Goal: Information Seeking & Learning: Learn about a topic

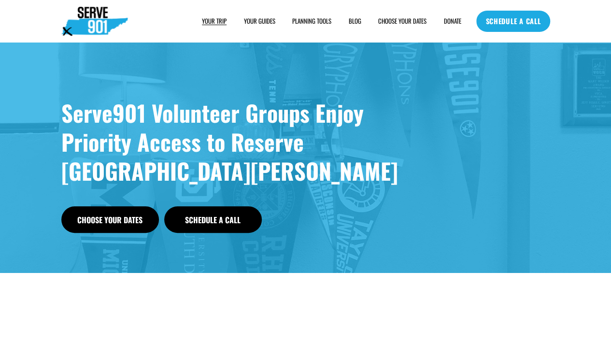
click at [0, 0] on span "SAMPLE SCHEDULE" at bounding box center [0, 0] width 0 height 0
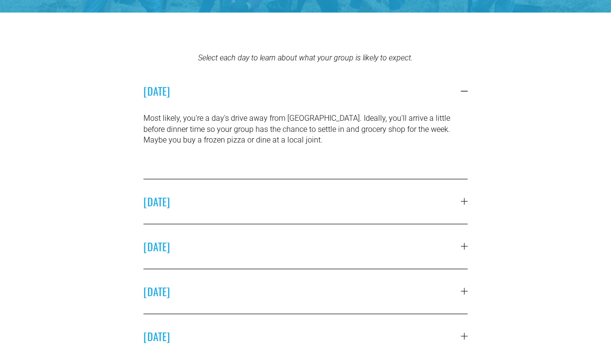
scroll to position [217, 0]
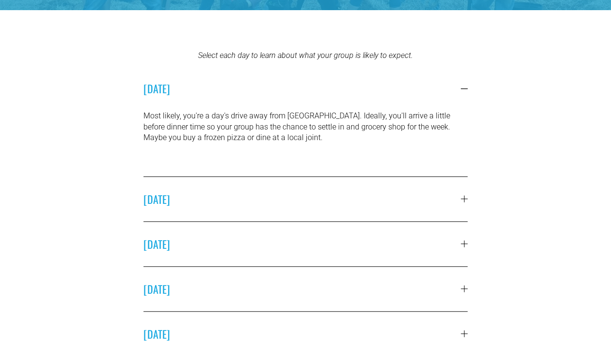
click at [452, 205] on span "[DATE]" at bounding box center [301, 198] width 317 height 15
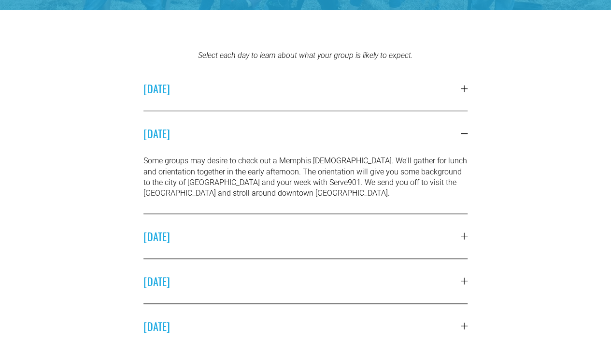
scroll to position [226, 0]
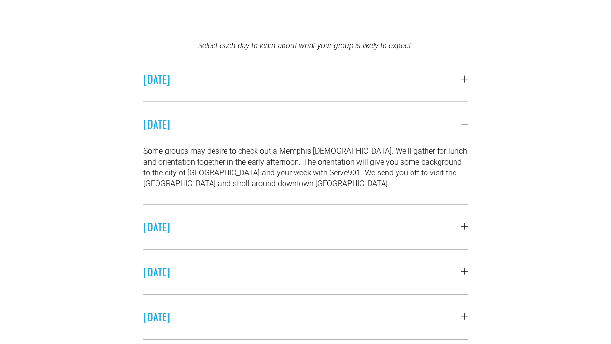
click at [456, 224] on span "MONDAY" at bounding box center [301, 226] width 317 height 15
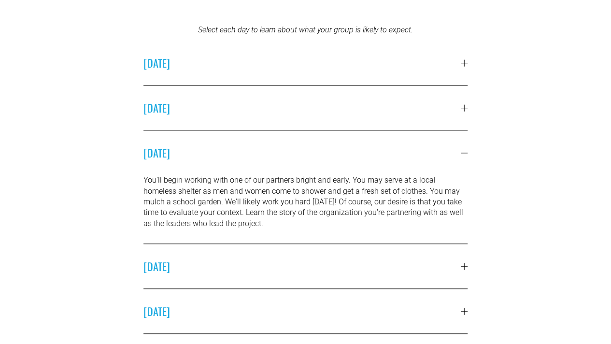
scroll to position [0, 0]
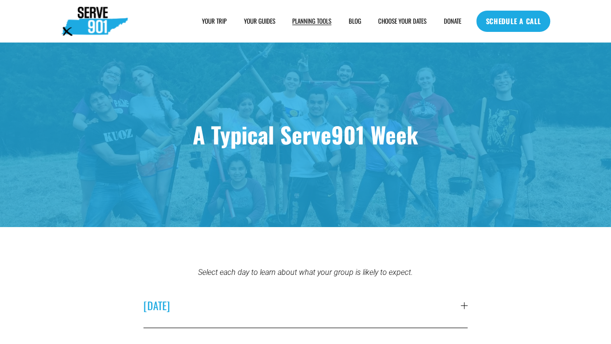
click at [215, 23] on span "YOUR TRIP" at bounding box center [214, 21] width 25 height 9
click at [0, 0] on span "FOOD" at bounding box center [0, 0] width 0 height 0
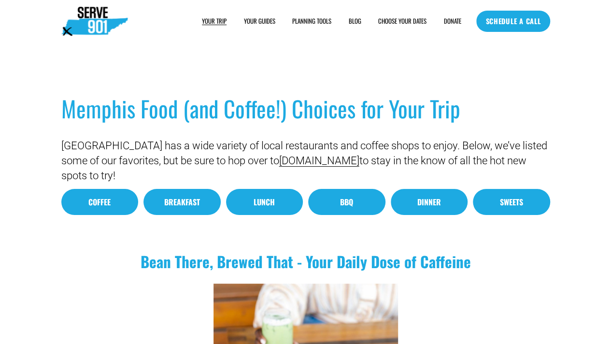
click at [440, 200] on link "Dinner" at bounding box center [429, 202] width 77 height 27
click at [308, 78] on div "Memphis Food (and Coffee!) Choices for Your Trip Memphis has a wide variety of …" at bounding box center [305, 147] width 611 height 168
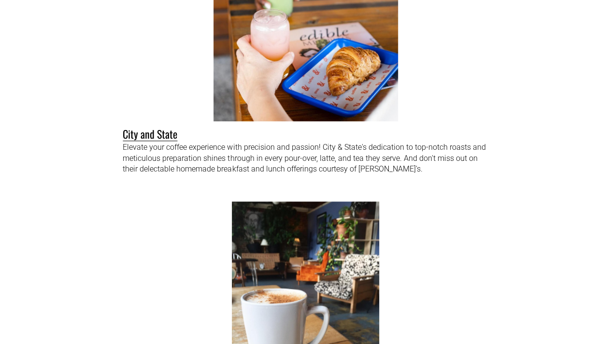
scroll to position [426, 0]
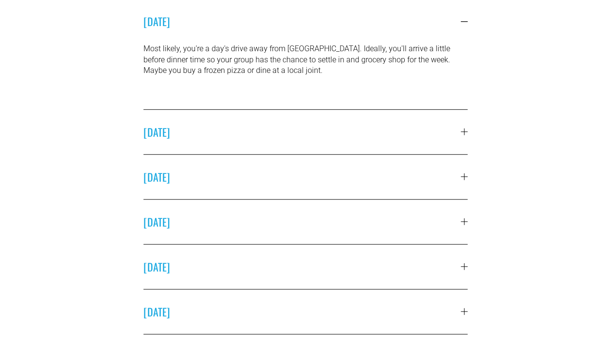
scroll to position [286, 0]
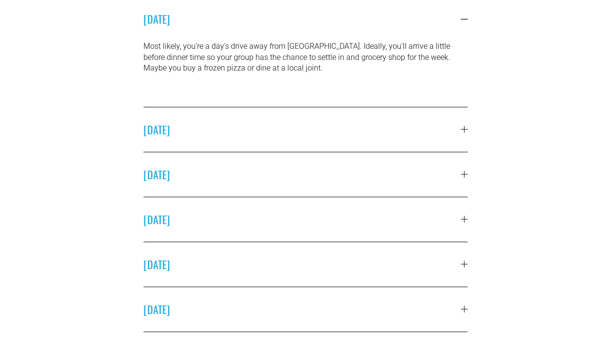
click at [291, 127] on span "SUNDAY" at bounding box center [301, 129] width 317 height 15
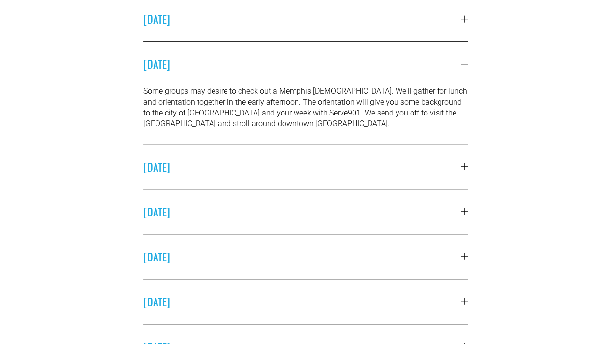
click at [276, 169] on span "MONDAY" at bounding box center [301, 166] width 317 height 15
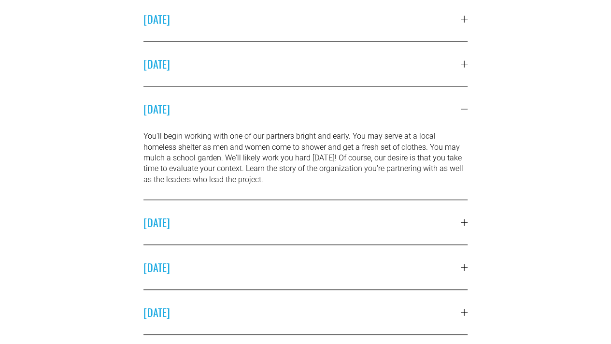
click at [280, 61] on span "SUNDAY" at bounding box center [301, 63] width 317 height 15
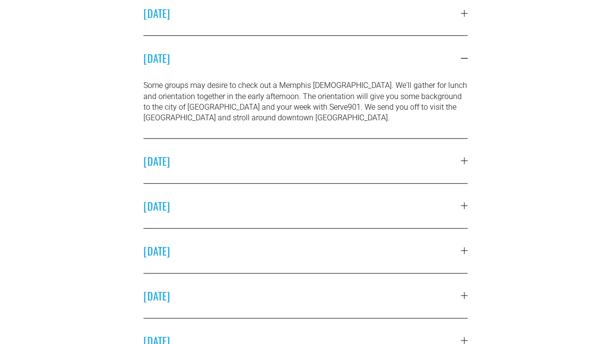
scroll to position [293, 0]
click at [245, 153] on span "MONDAY" at bounding box center [301, 159] width 317 height 15
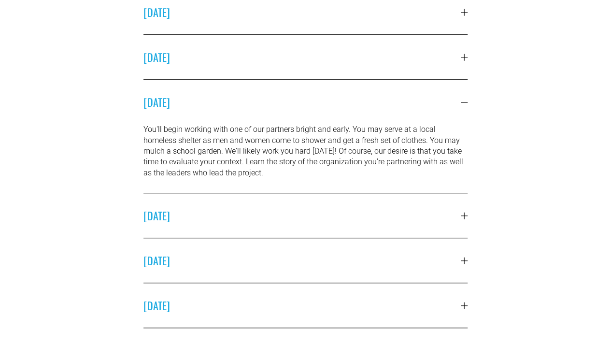
click at [238, 27] on button "SATURDAY" at bounding box center [305, 12] width 324 height 44
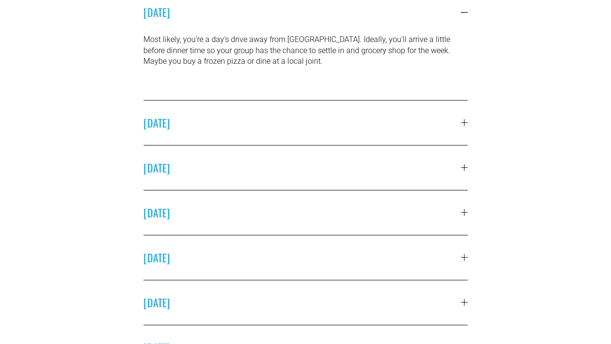
click at [235, 120] on span "SUNDAY" at bounding box center [301, 122] width 317 height 15
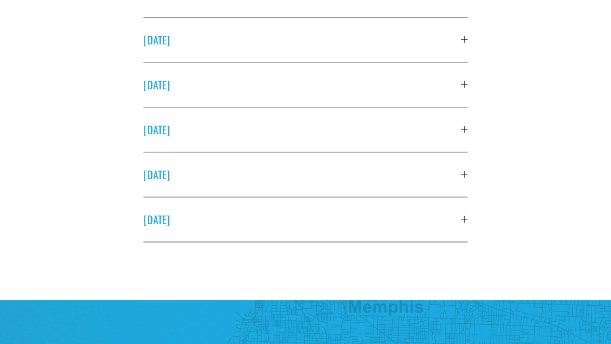
scroll to position [433, 0]
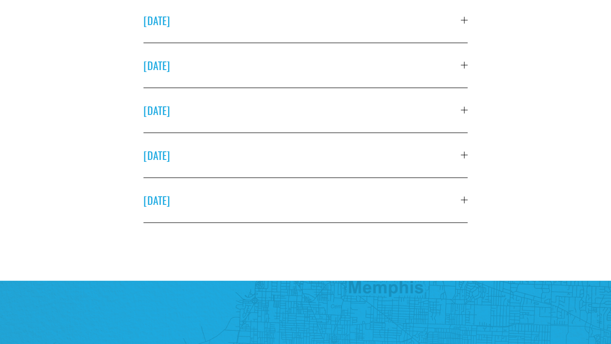
click at [200, 195] on button "FRIDAY" at bounding box center [305, 200] width 324 height 44
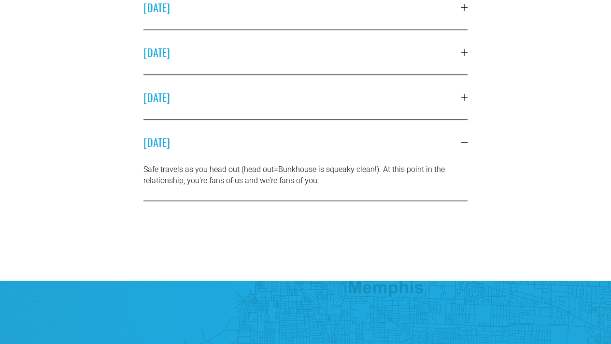
click at [216, 105] on span "THURSDAY" at bounding box center [301, 96] width 317 height 15
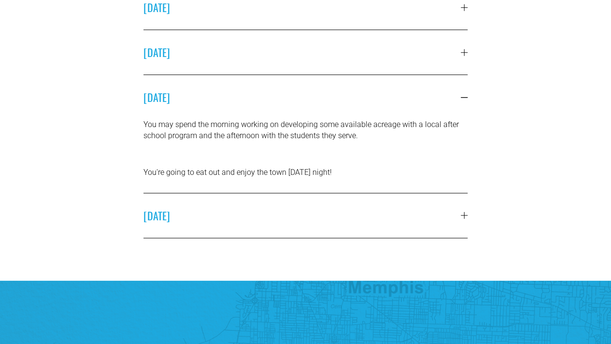
click at [235, 58] on span "WEDNESDAY" at bounding box center [301, 51] width 317 height 15
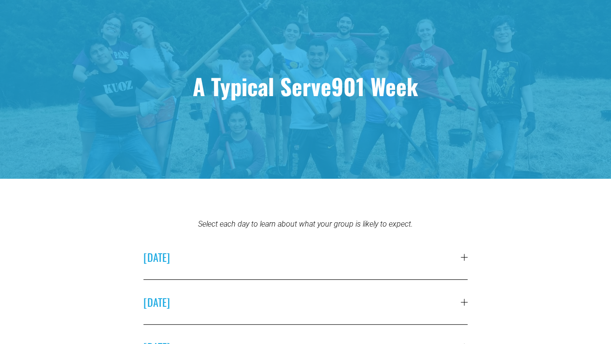
scroll to position [0, 0]
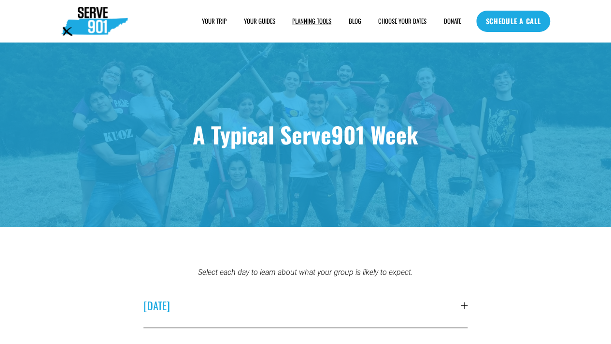
click at [382, 21] on link "CHOOSE YOUR DATES" at bounding box center [402, 21] width 48 height 10
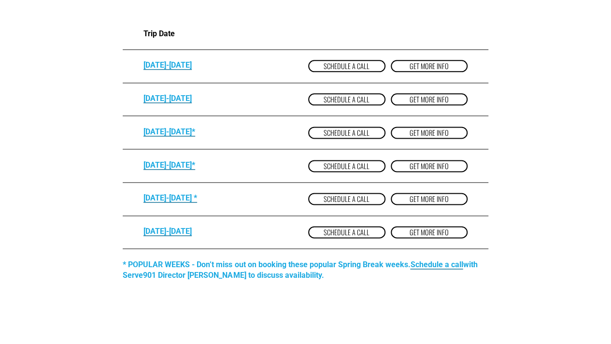
scroll to position [579, 0]
click at [418, 169] on link "get more Info" at bounding box center [429, 165] width 77 height 12
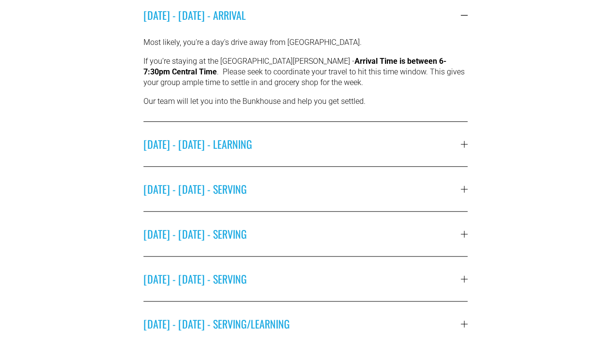
scroll to position [292, 0]
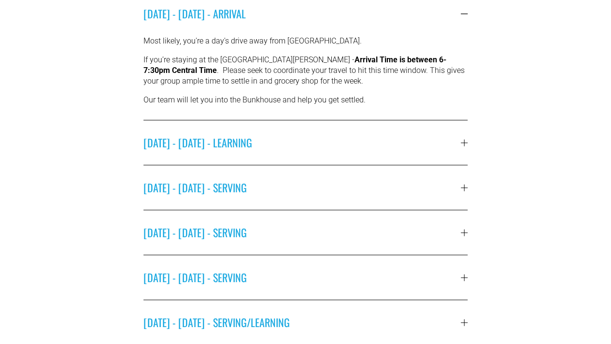
click at [354, 143] on span "[DATE] - [DATE] - LEARNING" at bounding box center [301, 142] width 317 height 15
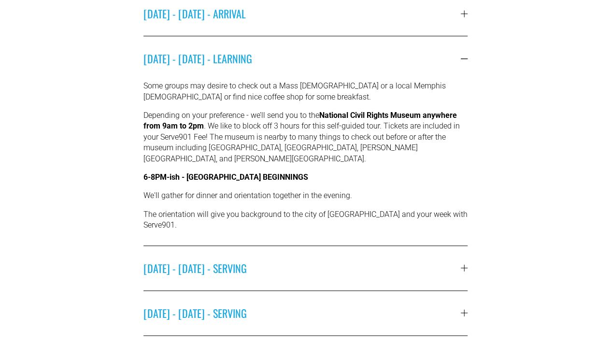
click at [327, 260] on span "[DATE] - [DATE] - SERVING" at bounding box center [301, 267] width 317 height 15
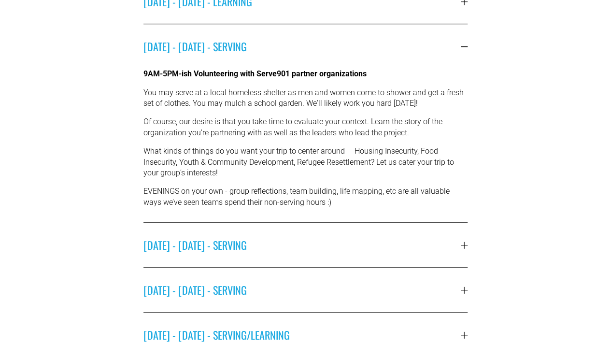
scroll to position [377, 0]
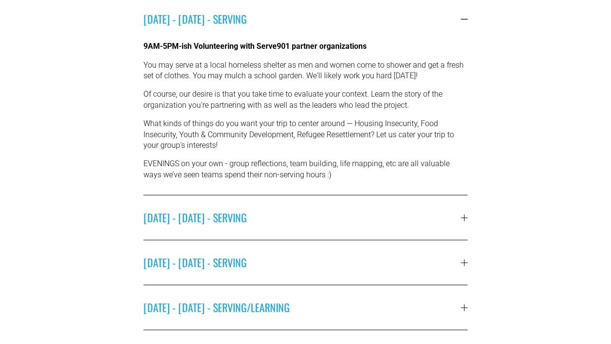
click at [308, 221] on span "[DATE] - [DATE] - SERVING" at bounding box center [301, 217] width 317 height 15
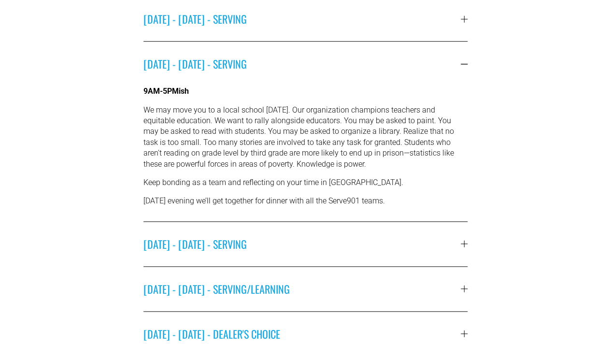
click at [298, 240] on span "[DATE] - [DATE] - SERVING" at bounding box center [301, 243] width 317 height 15
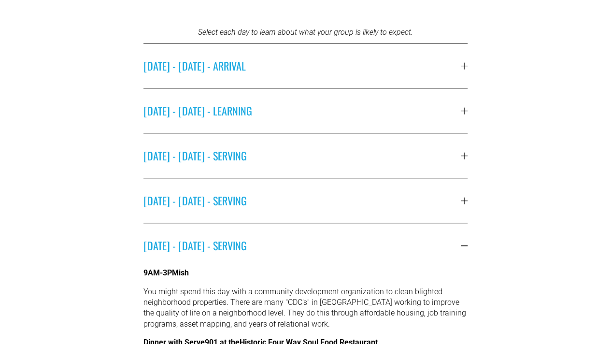
scroll to position [239, 0]
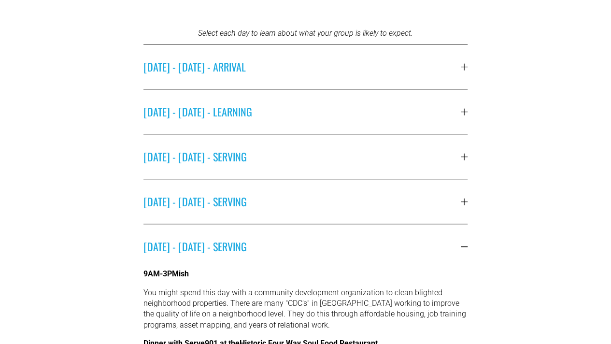
click at [398, 81] on button "[DATE] - [DATE] - ARRIVAL" at bounding box center [305, 66] width 324 height 44
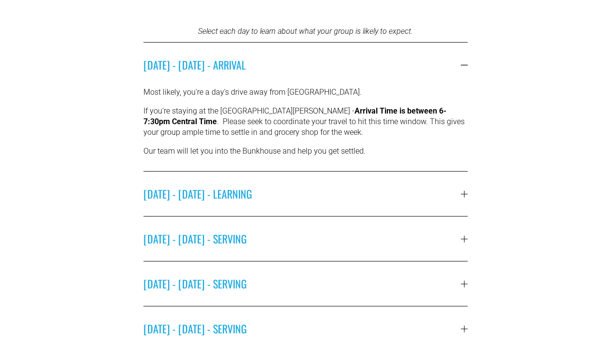
scroll to position [243, 0]
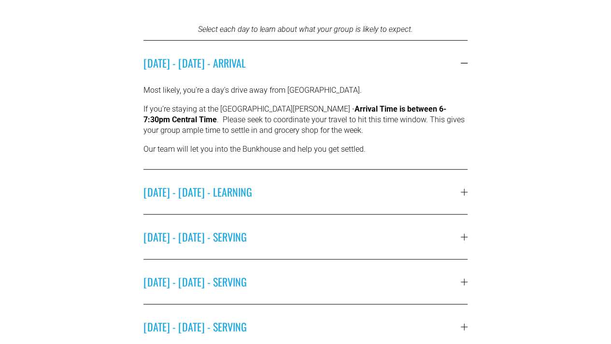
click at [292, 190] on span "[DATE] - [DATE] - LEARNING" at bounding box center [301, 191] width 317 height 15
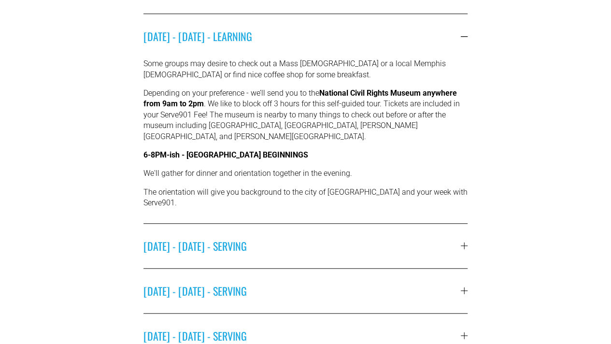
scroll to position [314, 0]
click at [280, 239] on span "[DATE] - [DATE] - SERVING" at bounding box center [301, 246] width 317 height 15
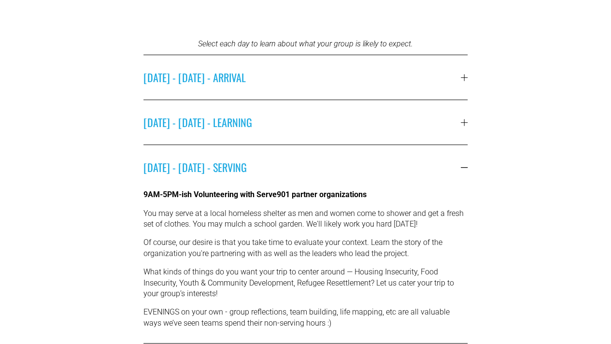
scroll to position [227, 0]
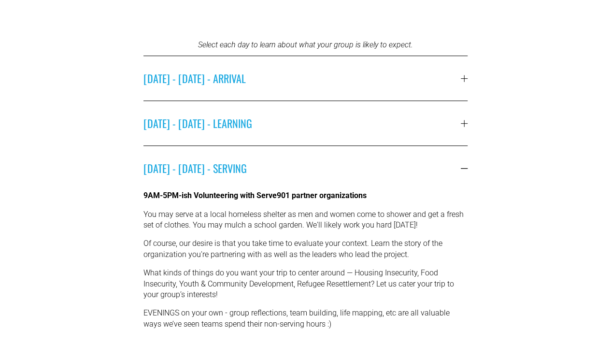
click at [254, 74] on span "[DATE] - [DATE] - ARRIVAL" at bounding box center [301, 78] width 317 height 15
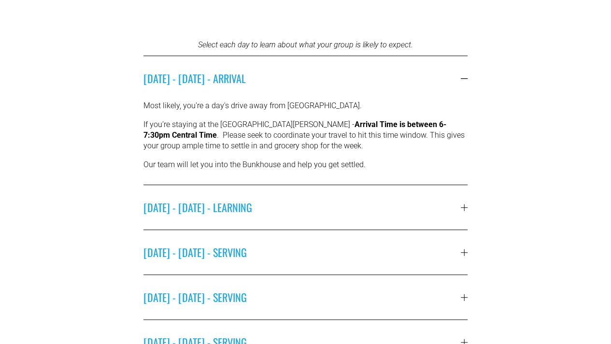
click at [240, 248] on span "[DATE] - [DATE] - SERVING" at bounding box center [301, 251] width 317 height 15
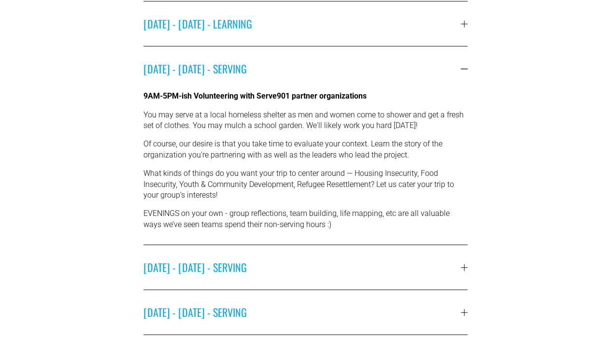
scroll to position [328, 0]
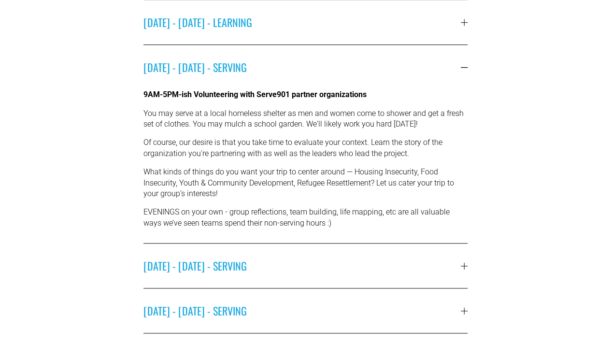
click at [242, 280] on button "[DATE] - [DATE] - SERVING" at bounding box center [305, 265] width 324 height 44
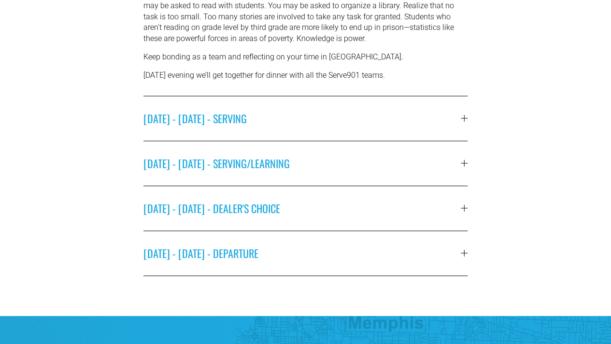
scroll to position [505, 0]
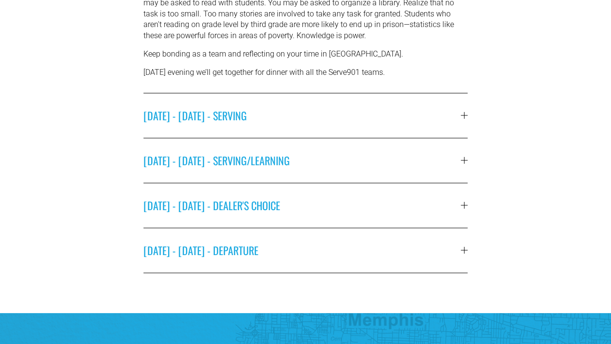
drag, startPoint x: 260, startPoint y: 169, endPoint x: 214, endPoint y: 165, distance: 45.6
click at [214, 165] on span "[DATE] - [DATE] - SERVING/LEARNING" at bounding box center [301, 160] width 317 height 15
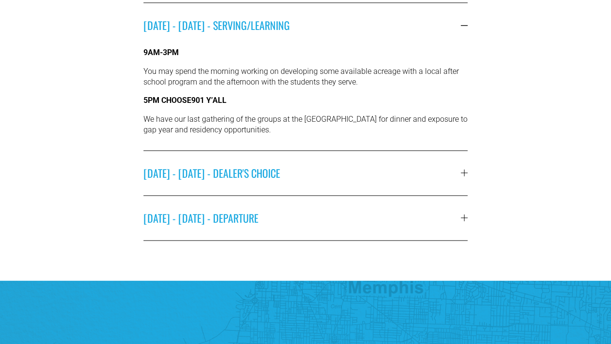
click at [314, 181] on span "[DATE] - [DATE] - DEALER'S CHOICE" at bounding box center [301, 172] width 317 height 15
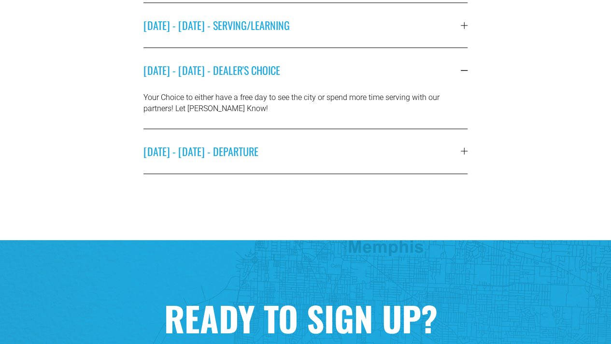
click at [310, 167] on button "[DATE] - [DATE] - DEPARTURE" at bounding box center [305, 151] width 324 height 44
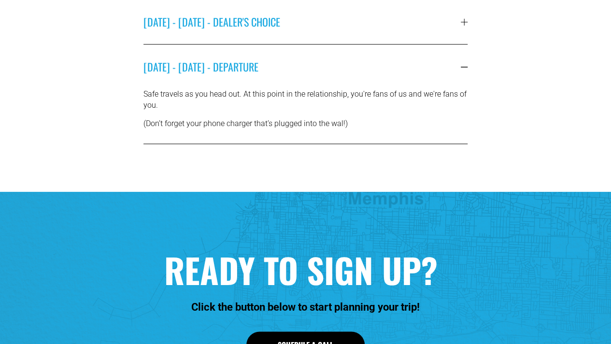
scroll to position [554, 0]
